Goal: Task Accomplishment & Management: Use online tool/utility

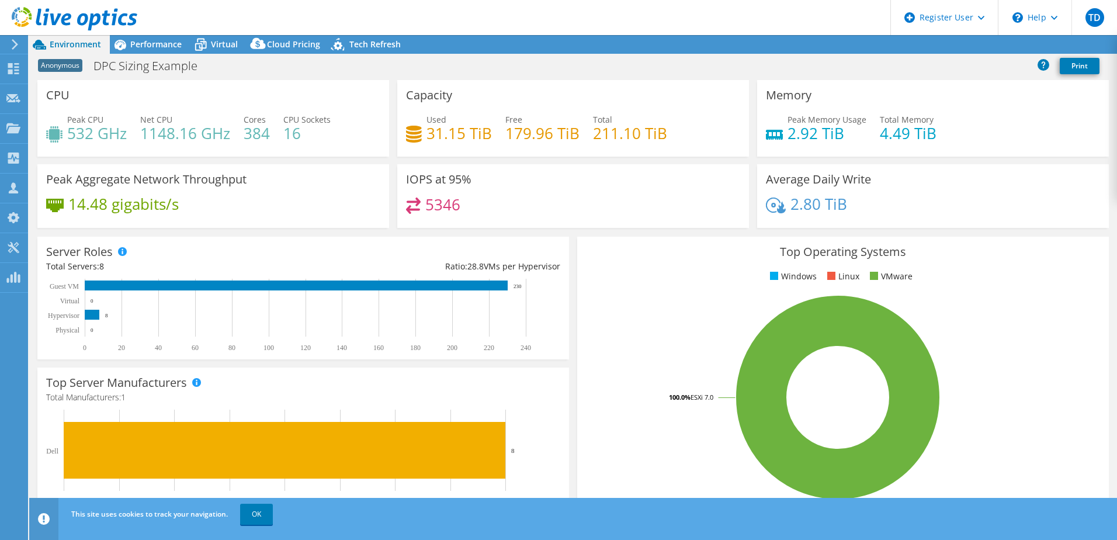
select select "USWest"
select select "USD"
click at [141, 41] on span "Performance" at bounding box center [155, 44] width 51 height 11
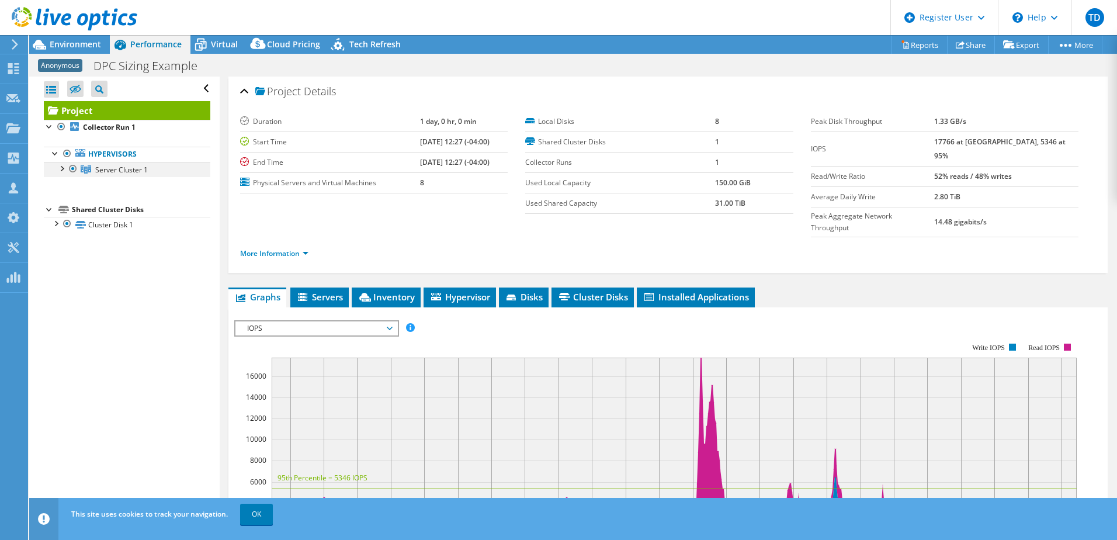
click at [64, 169] on div at bounding box center [62, 168] width 12 height 12
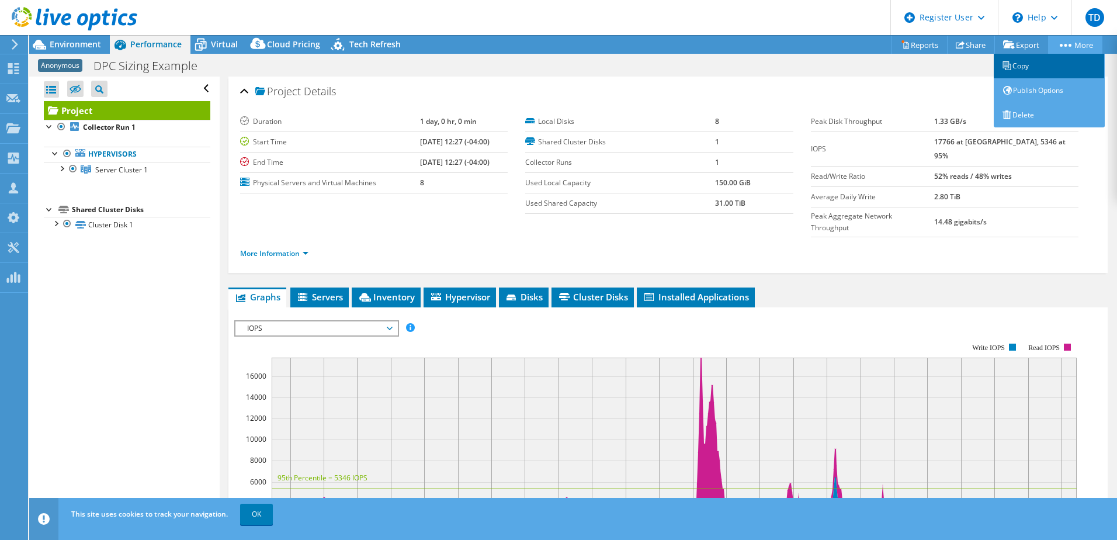
click at [1026, 68] on link "Copy" at bounding box center [1049, 66] width 111 height 25
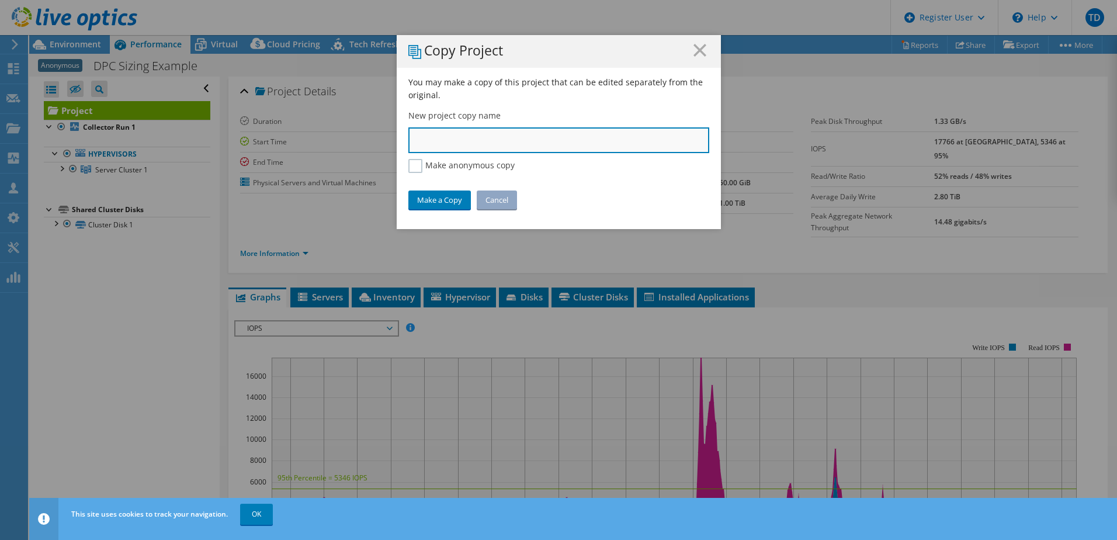
click at [521, 135] on input "text" at bounding box center [558, 140] width 301 height 26
type input "class project"
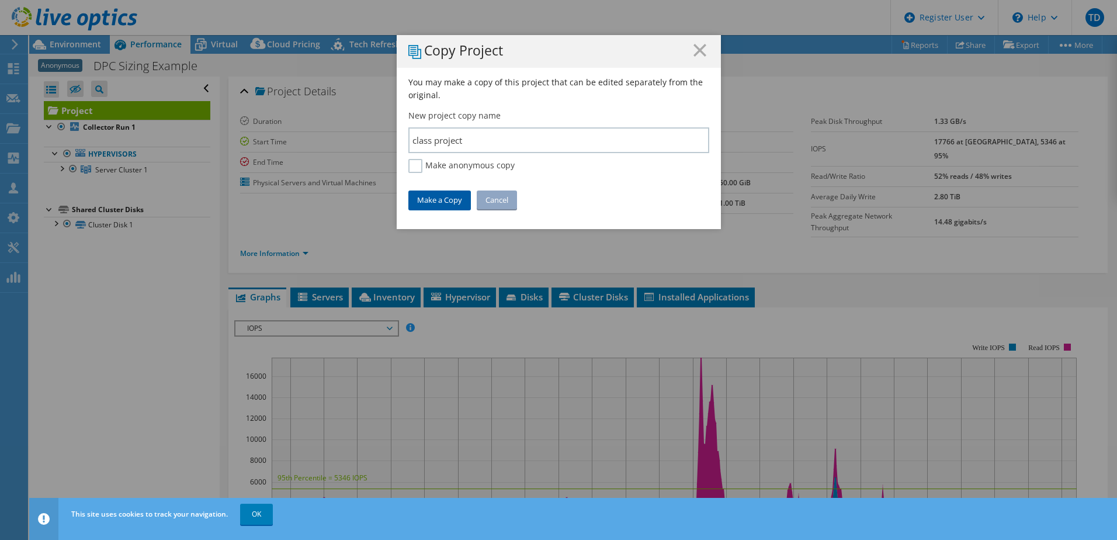
click at [442, 197] on link "Make a Copy" at bounding box center [439, 199] width 63 height 19
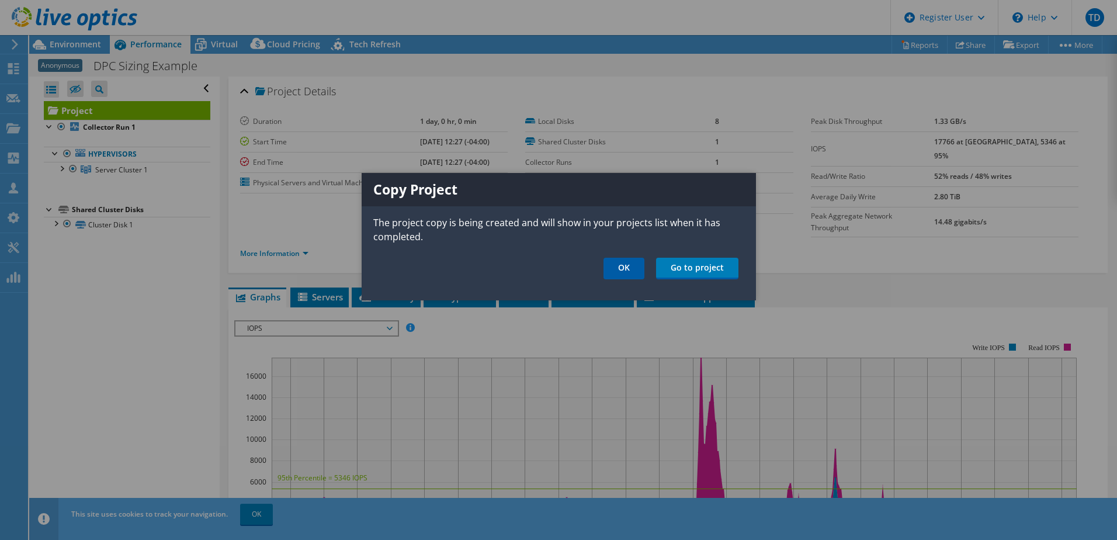
click at [623, 267] on link "OK" at bounding box center [624, 269] width 41 height 22
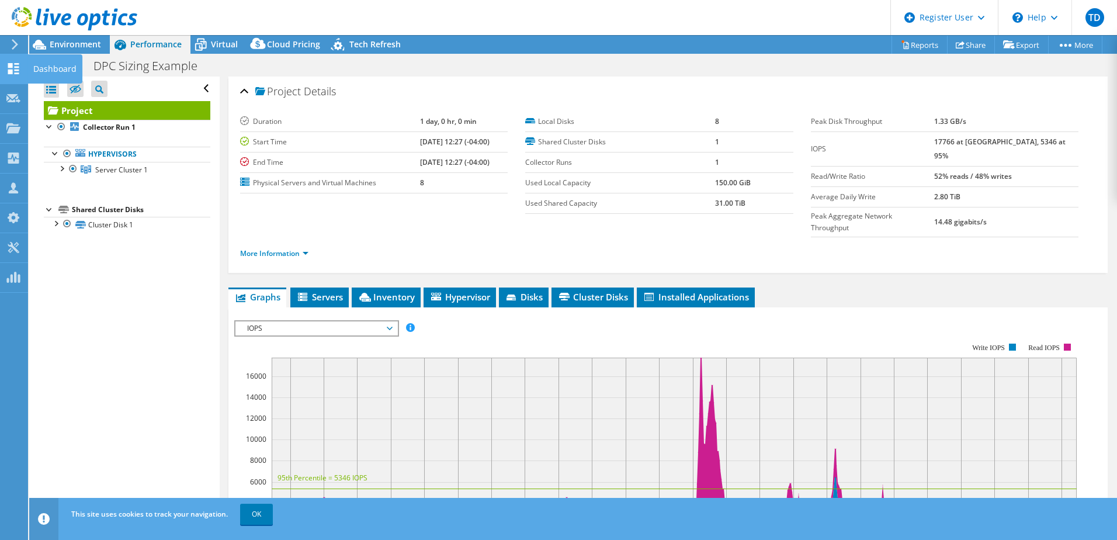
click at [11, 71] on use at bounding box center [13, 68] width 11 height 11
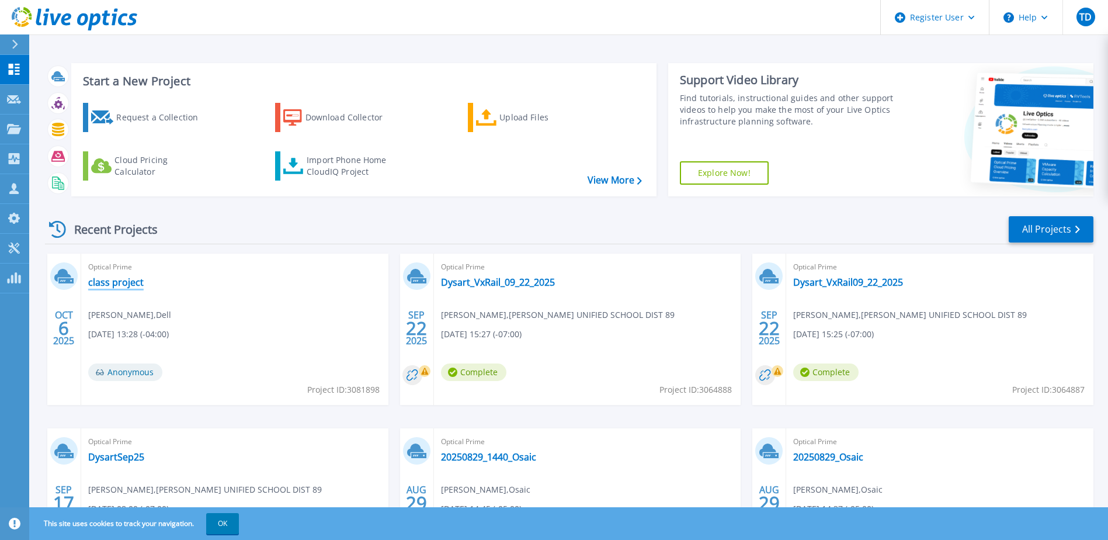
click at [138, 286] on link "class project" at bounding box center [116, 282] width 56 height 12
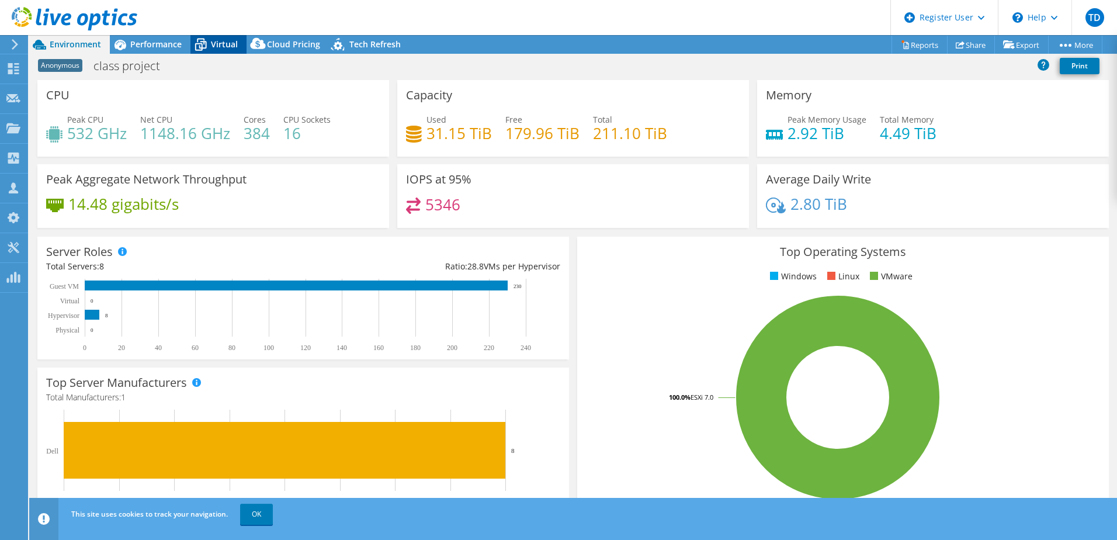
click at [213, 43] on span "Virtual" at bounding box center [224, 44] width 27 height 11
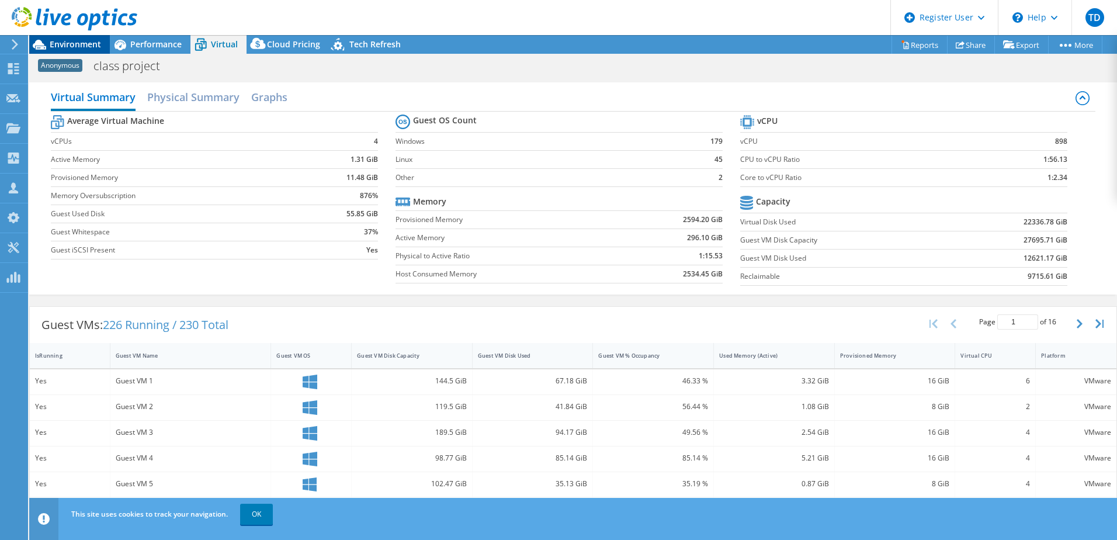
click at [74, 43] on span "Environment" at bounding box center [75, 44] width 51 height 11
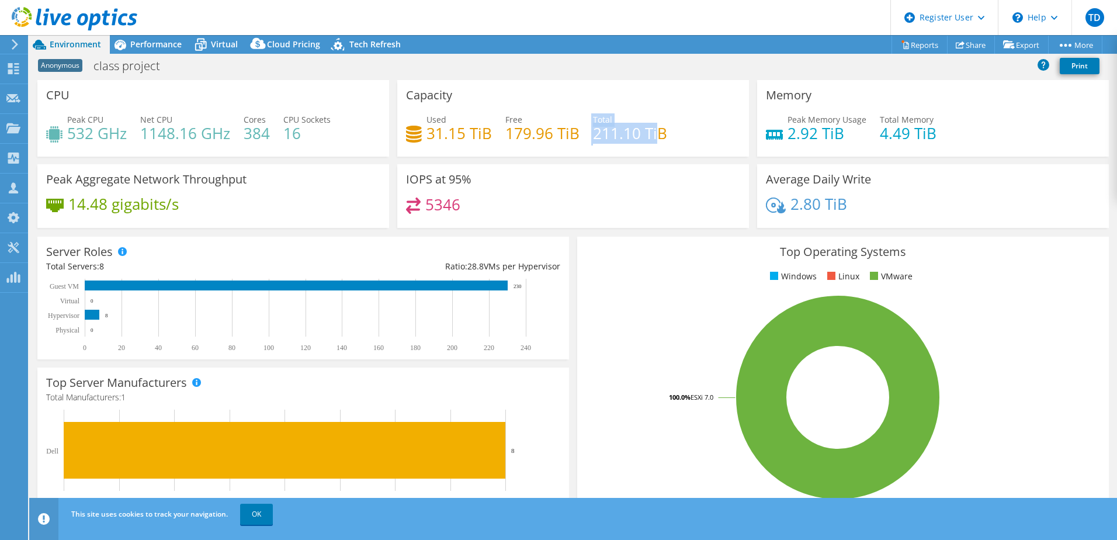
drag, startPoint x: 587, startPoint y: 134, endPoint x: 657, endPoint y: 131, distance: 69.6
click at [657, 131] on div "Used 31.15 TiB Free 179.96 TiB Total 211.10 TiB" at bounding box center [573, 132] width 334 height 38
drag, startPoint x: 657, startPoint y: 131, endPoint x: 630, endPoint y: 159, distance: 38.8
click at [630, 159] on div "Capacity Used 31.15 TiB Free 179.96 TiB Total 211.10 TiB" at bounding box center [573, 122] width 360 height 84
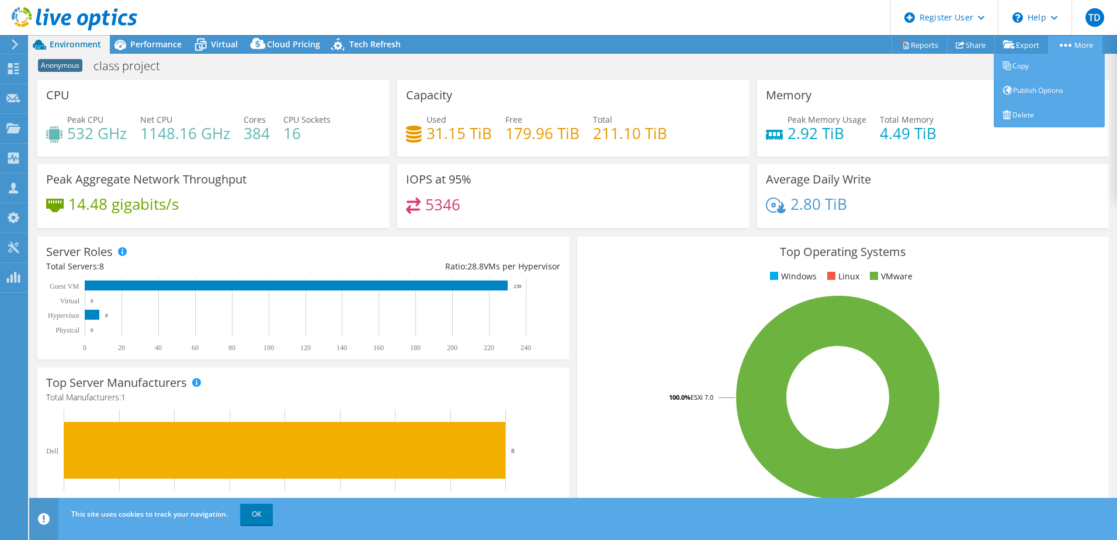
click at [1071, 47] on link "More" at bounding box center [1075, 45] width 54 height 18
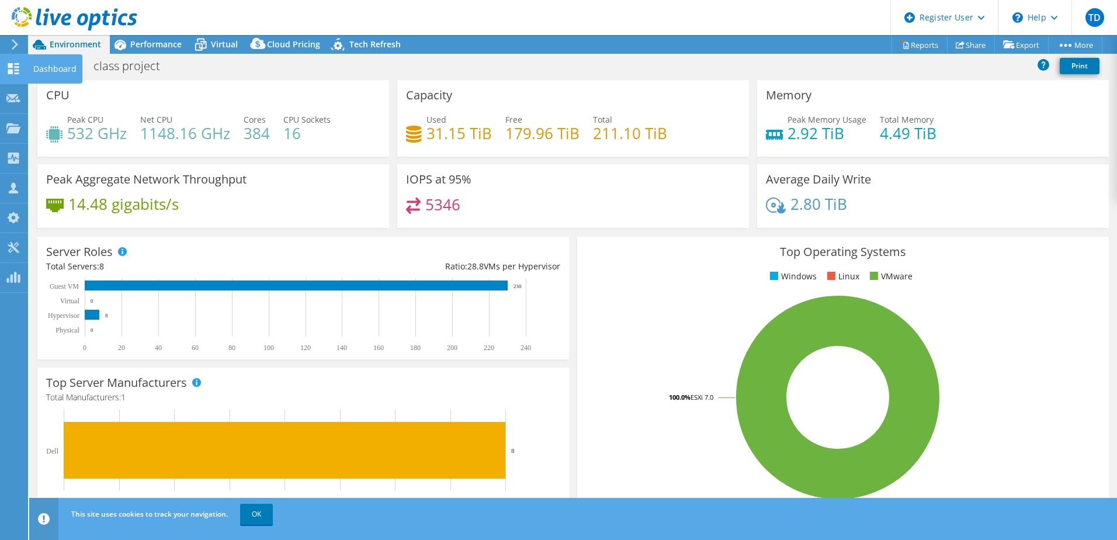
click at [7, 68] on icon at bounding box center [13, 68] width 14 height 11
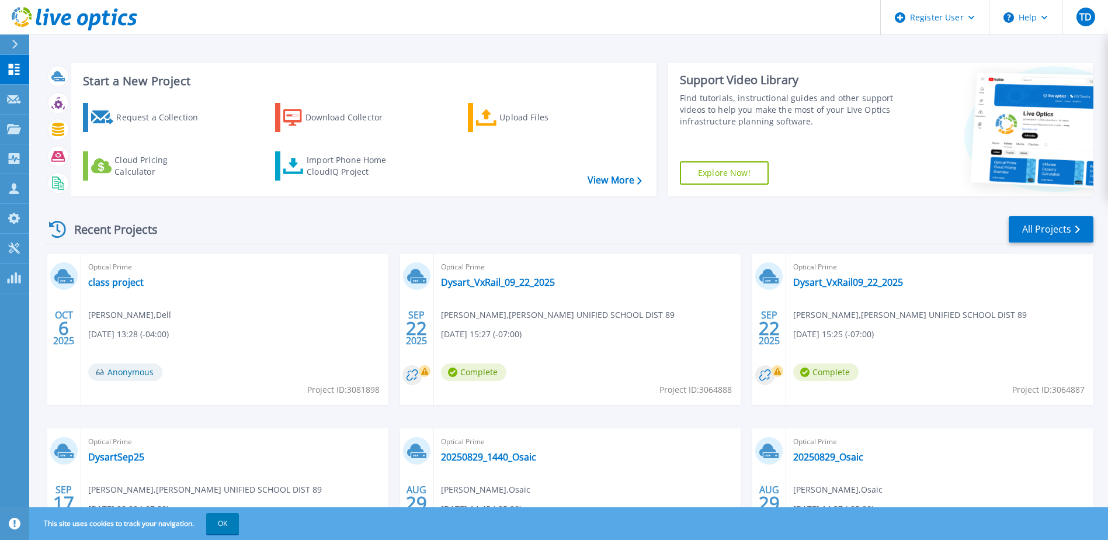
click at [370, 390] on span "Project ID: 3081898" at bounding box center [343, 389] width 72 height 13
copy span "3081898"
click at [115, 282] on link "class project" at bounding box center [116, 282] width 56 height 12
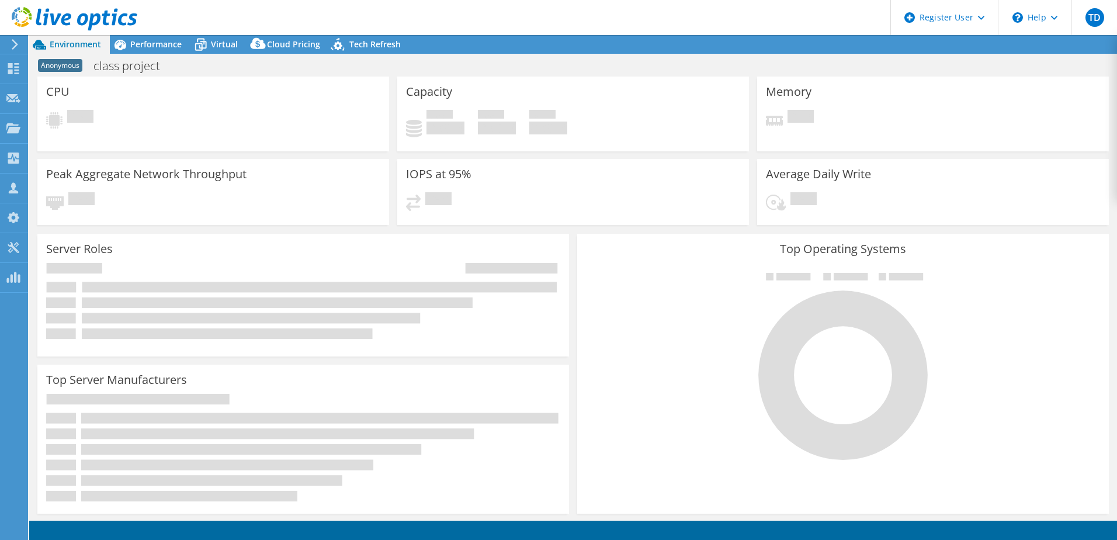
select select "USD"
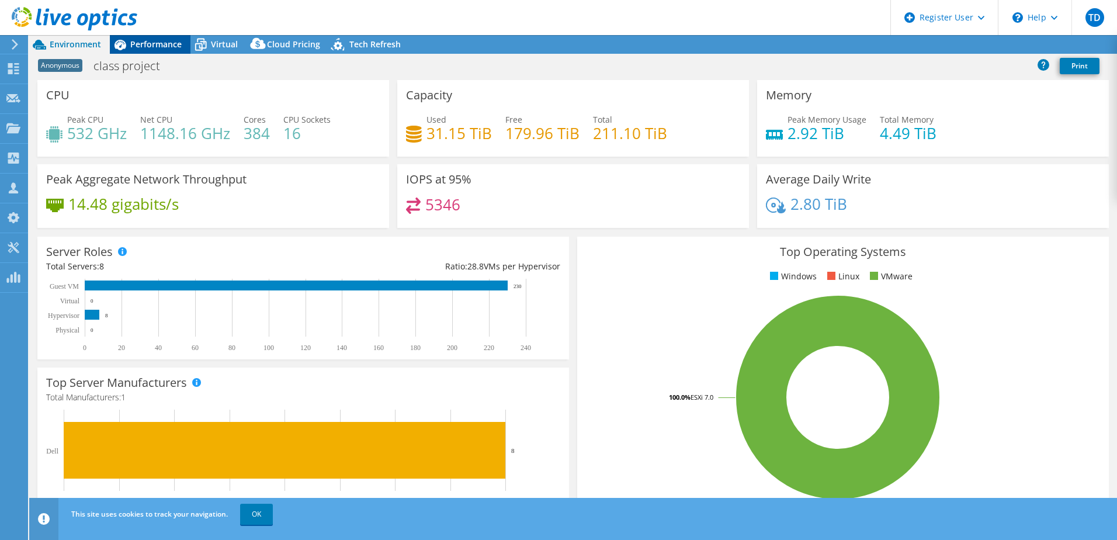
click at [151, 48] on span "Performance" at bounding box center [155, 44] width 51 height 11
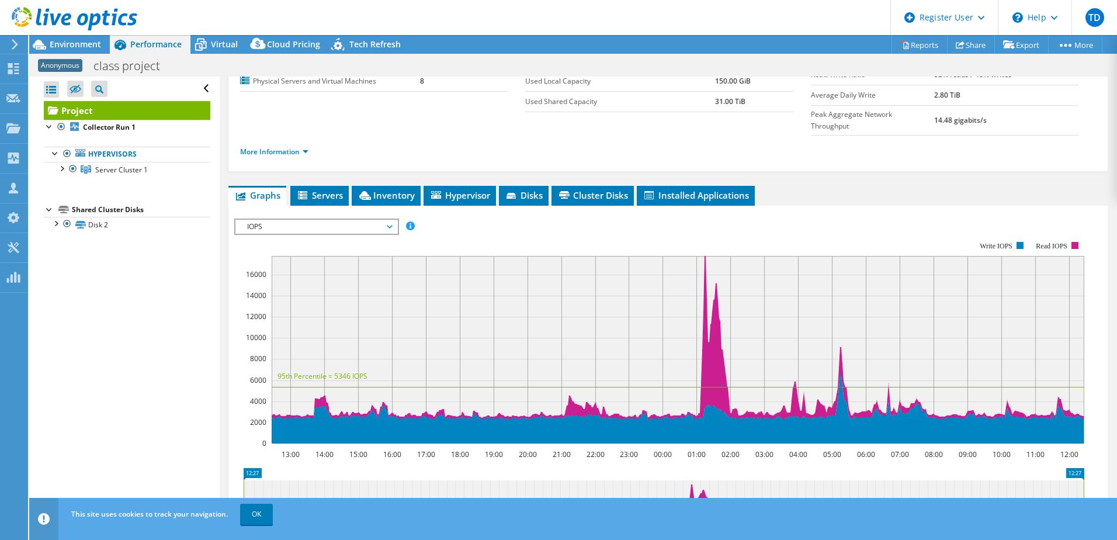
scroll to position [175, 0]
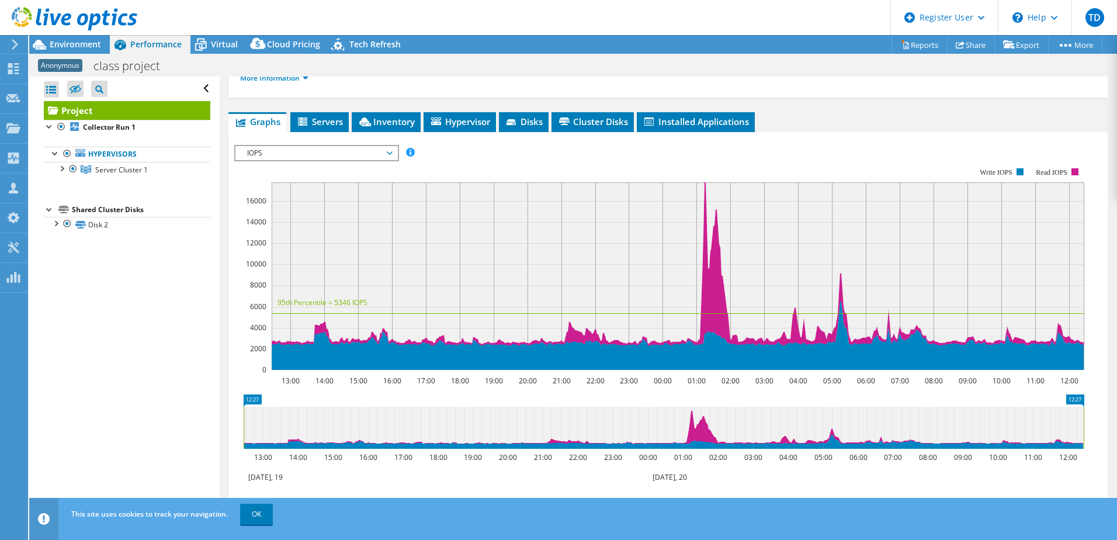
drag, startPoint x: 692, startPoint y: 171, endPoint x: 723, endPoint y: 171, distance: 31.0
click at [723, 182] on rect at bounding box center [678, 276] width 813 height 188
click at [90, 42] on span "Environment" at bounding box center [75, 44] width 51 height 11
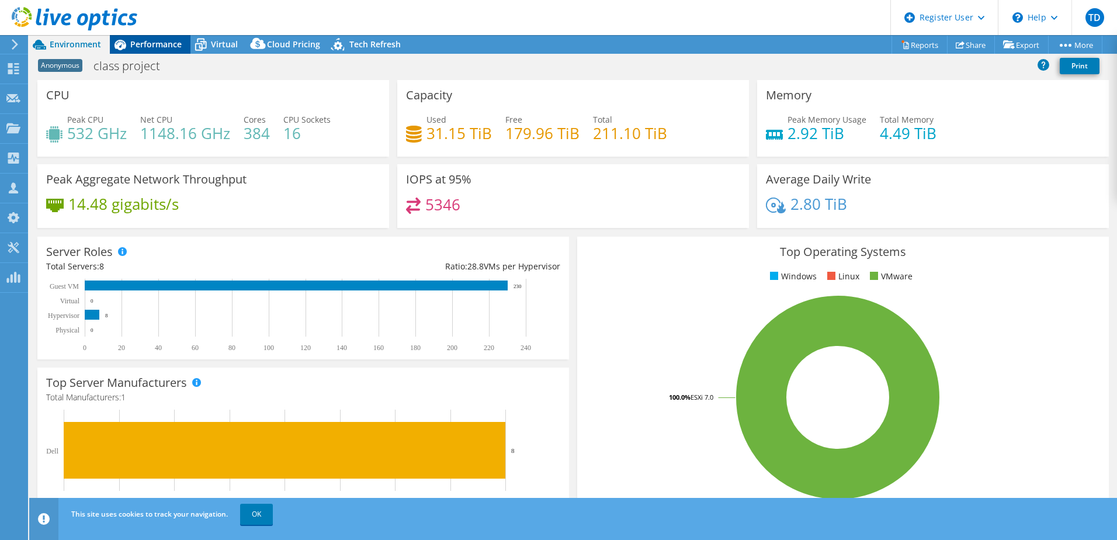
click at [150, 41] on span "Performance" at bounding box center [155, 44] width 51 height 11
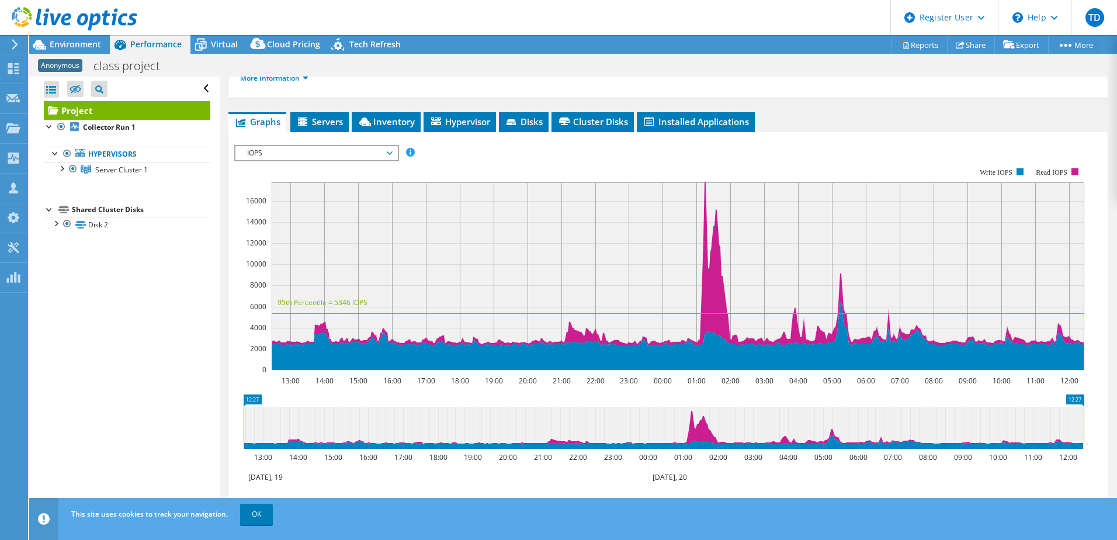
scroll to position [0, 0]
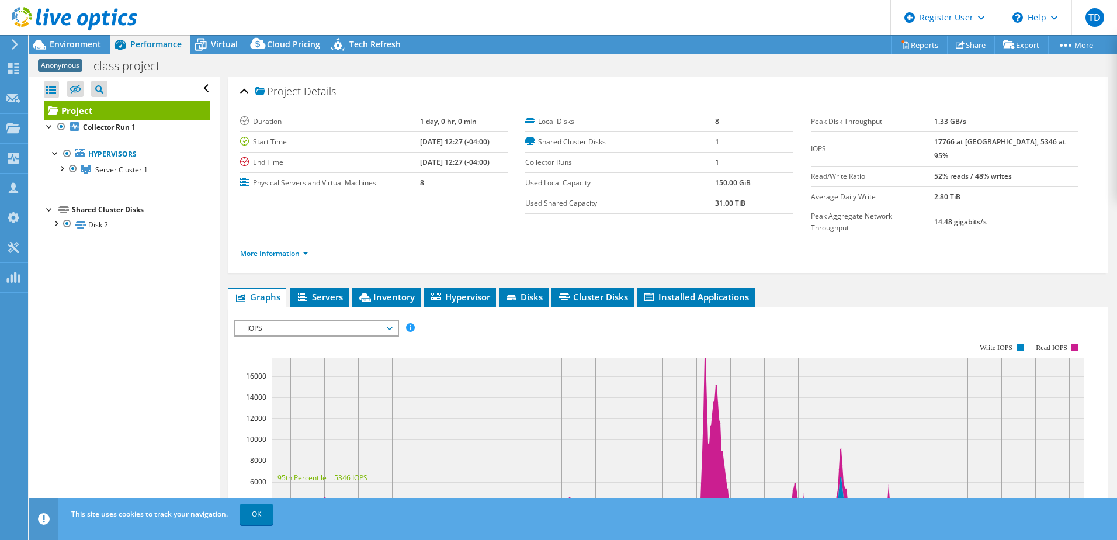
click at [291, 248] on link "More Information" at bounding box center [274, 253] width 68 height 10
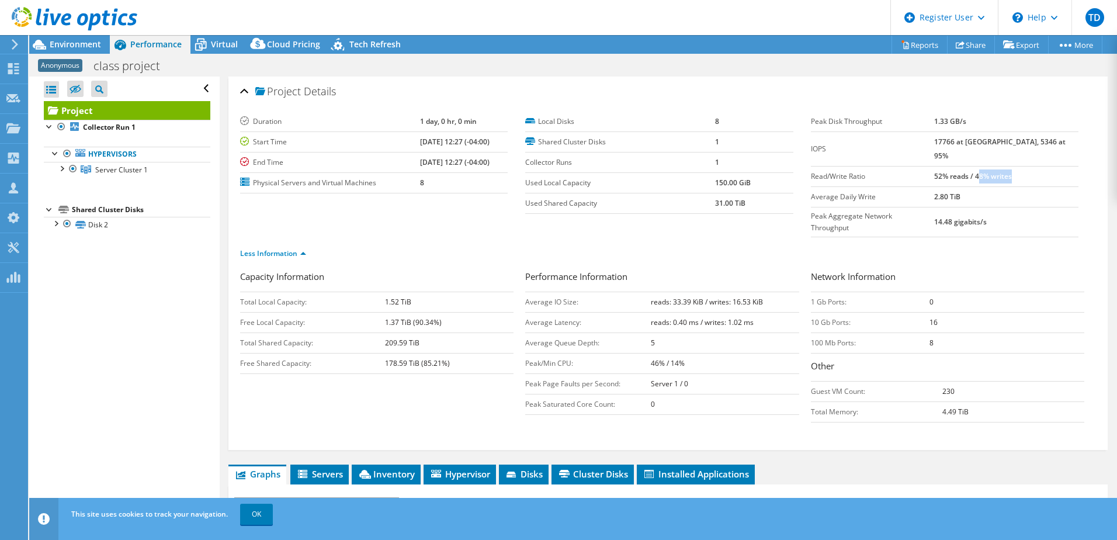
drag, startPoint x: 1003, startPoint y: 162, endPoint x: 1043, endPoint y: 159, distance: 41.0
click at [1043, 166] on td "52% reads / 48% writes" at bounding box center [1006, 176] width 144 height 20
drag, startPoint x: 1043, startPoint y: 159, endPoint x: 994, endPoint y: 166, distance: 50.1
click at [994, 171] on b "52% reads / 48% writes" at bounding box center [973, 176] width 78 height 10
drag, startPoint x: 999, startPoint y: 162, endPoint x: 1048, endPoint y: 161, distance: 48.5
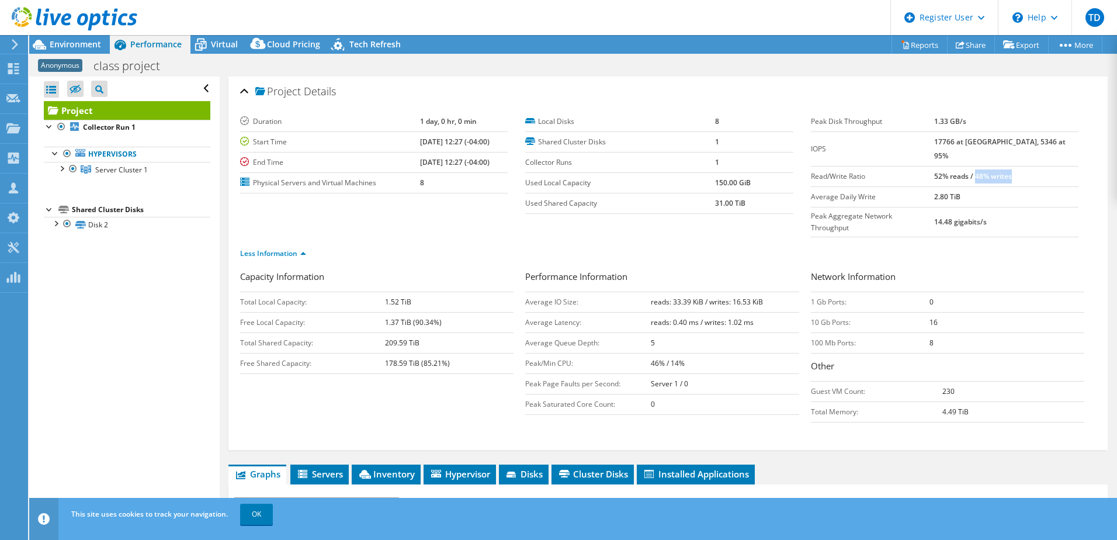
click at [1048, 166] on td "52% reads / 48% writes" at bounding box center [1006, 176] width 144 height 20
click at [79, 46] on span "Environment" at bounding box center [75, 44] width 51 height 11
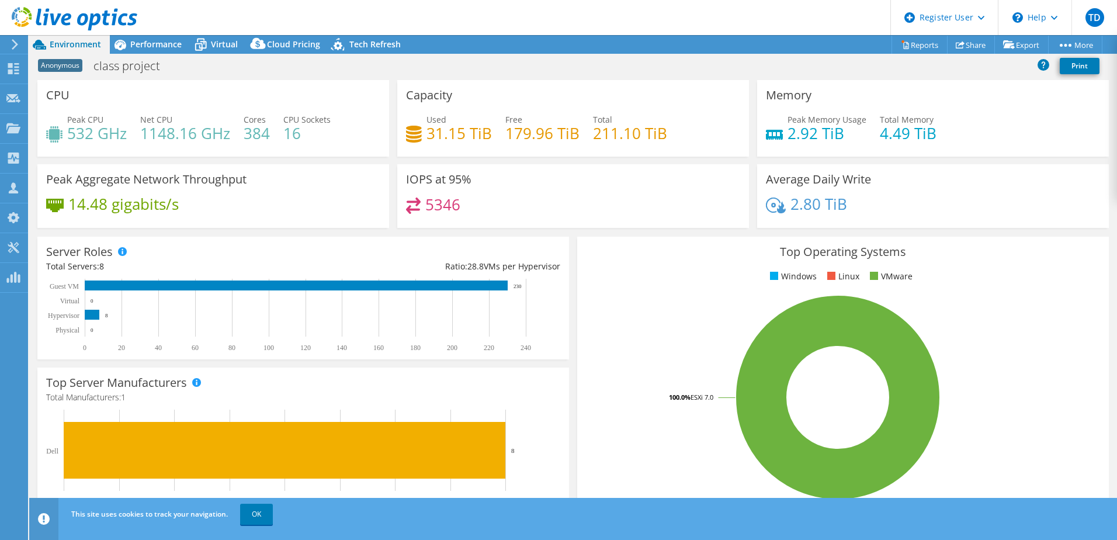
click at [246, 131] on h4 "384" at bounding box center [257, 133] width 26 height 13
